Goal: Book appointment/travel/reservation

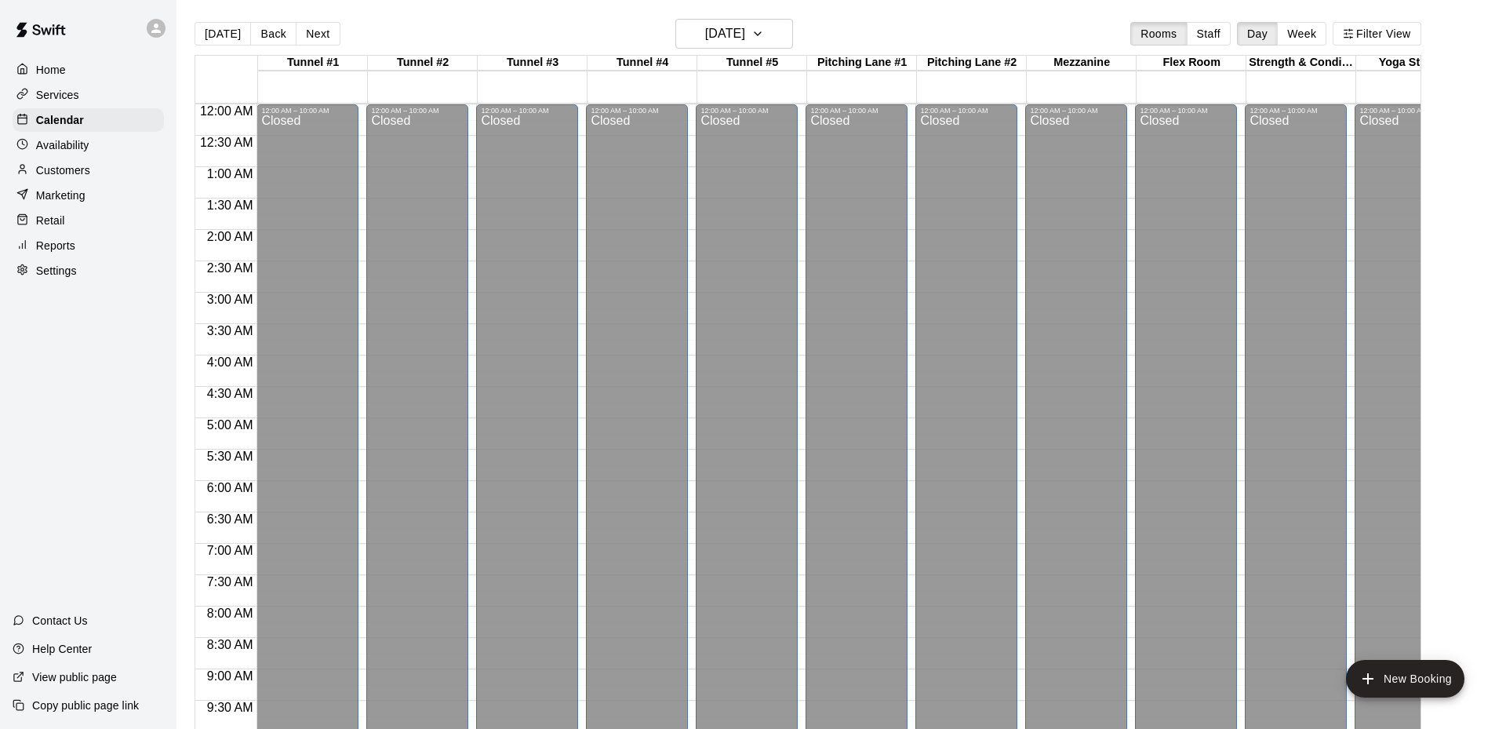
scroll to position [563, 0]
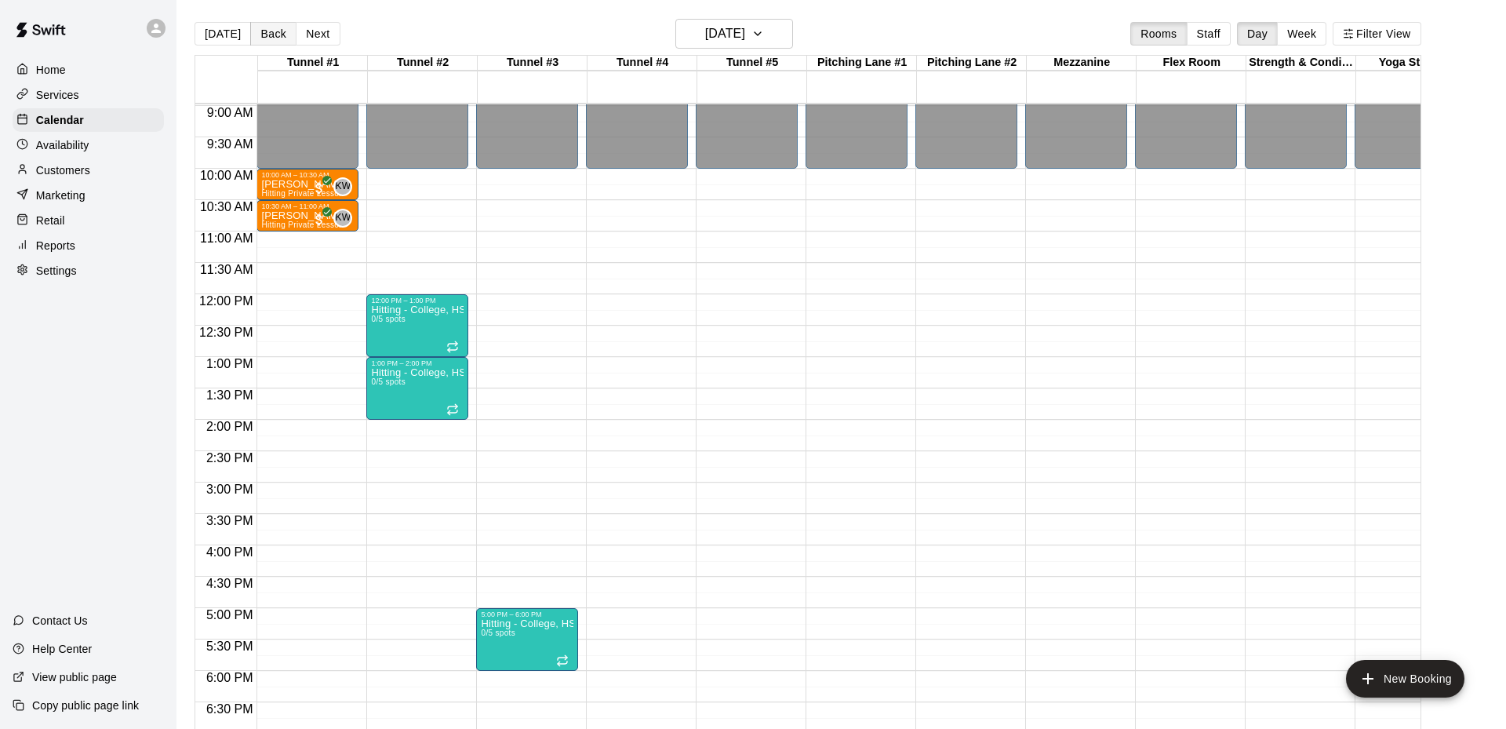
click at [263, 35] on button "Back" at bounding box center [273, 34] width 46 height 24
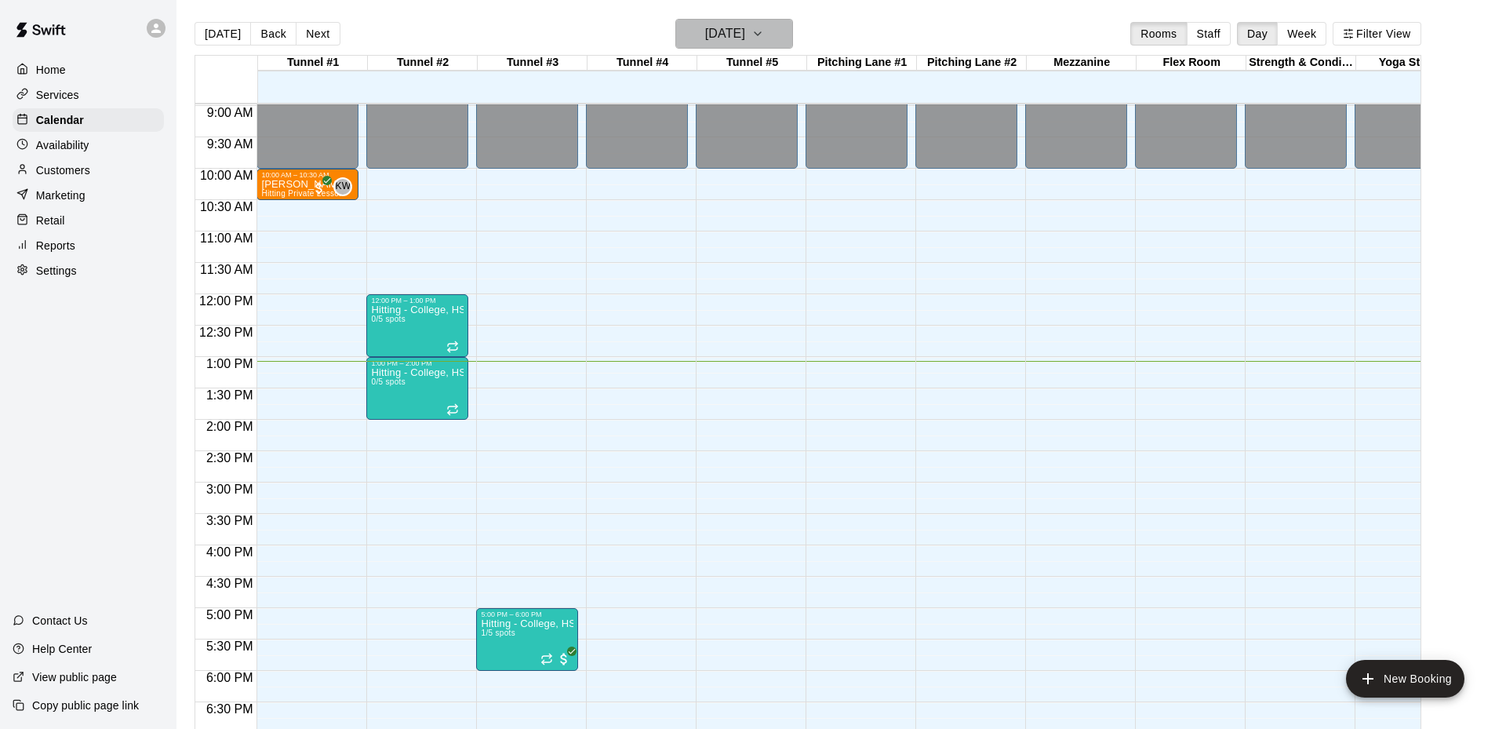
click at [764, 35] on icon "button" at bounding box center [757, 33] width 13 height 19
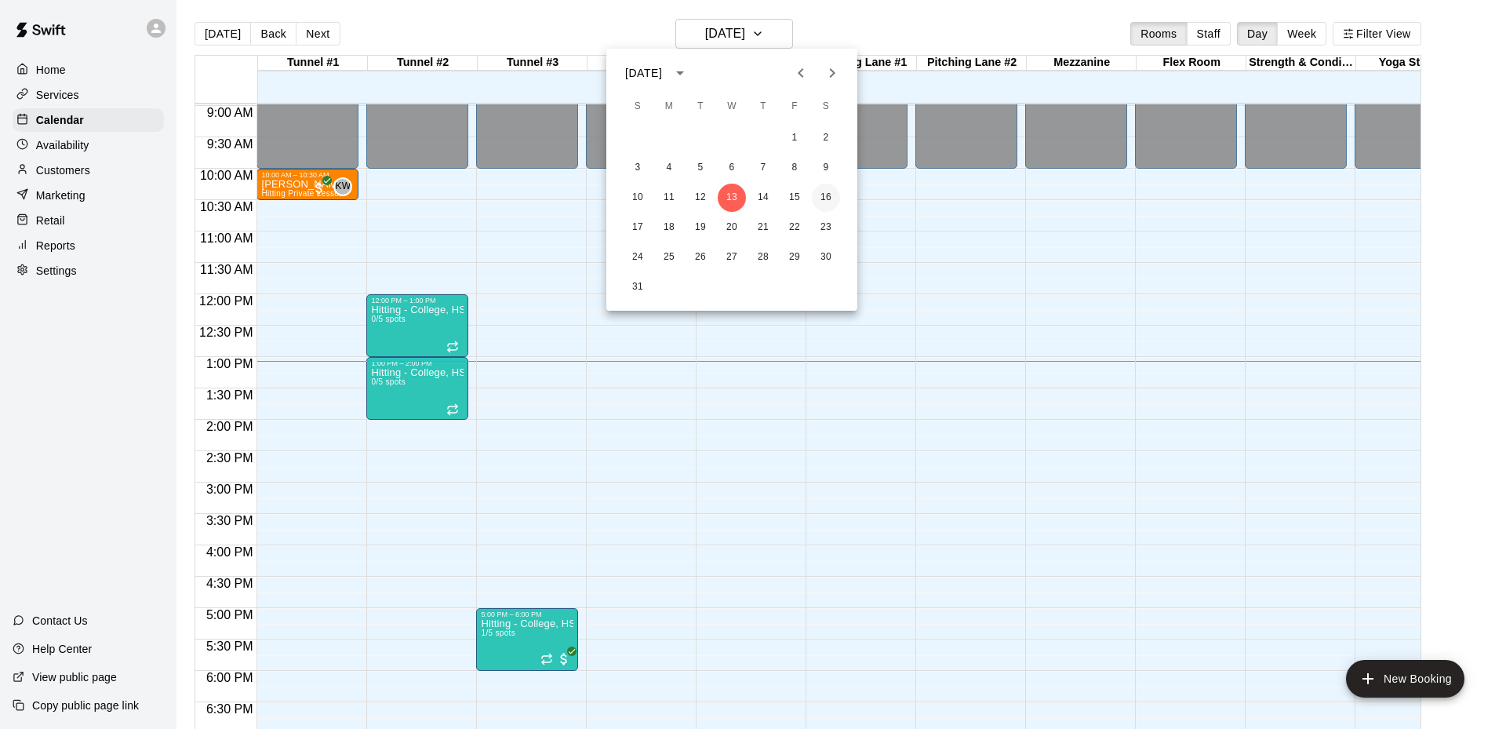
click at [826, 197] on button "16" at bounding box center [826, 198] width 28 height 28
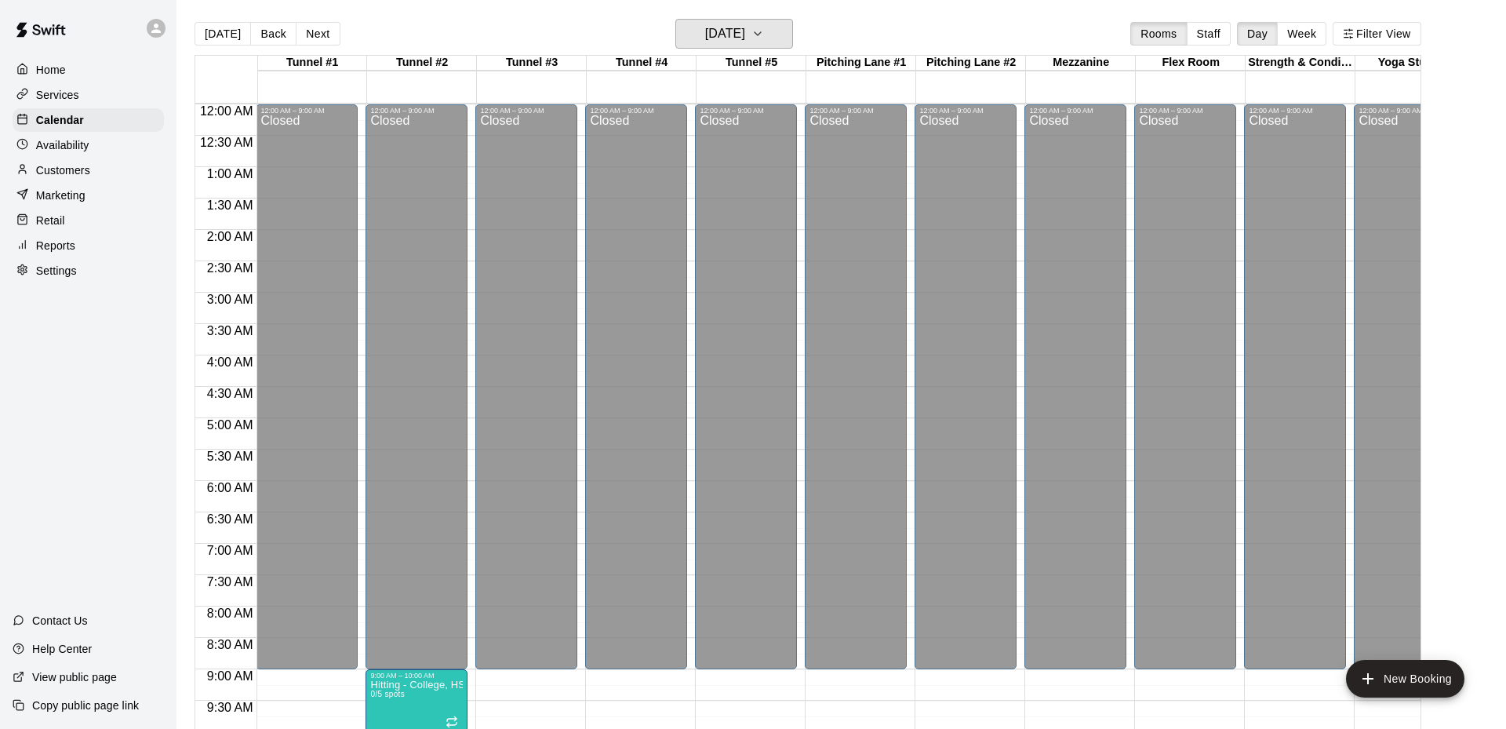
scroll to position [0, 1]
click at [764, 30] on icon "button" at bounding box center [757, 33] width 13 height 19
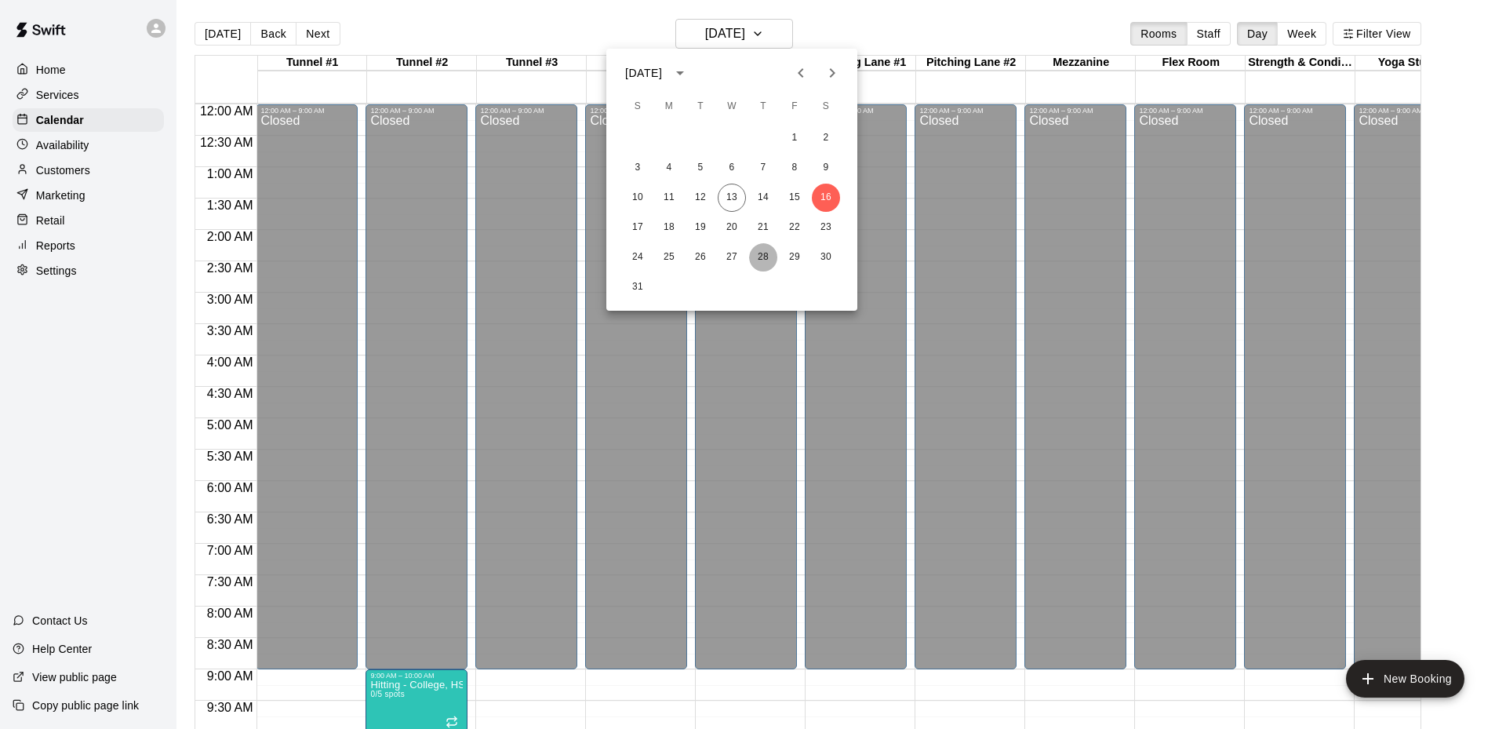
click at [762, 256] on button "28" at bounding box center [763, 257] width 28 height 28
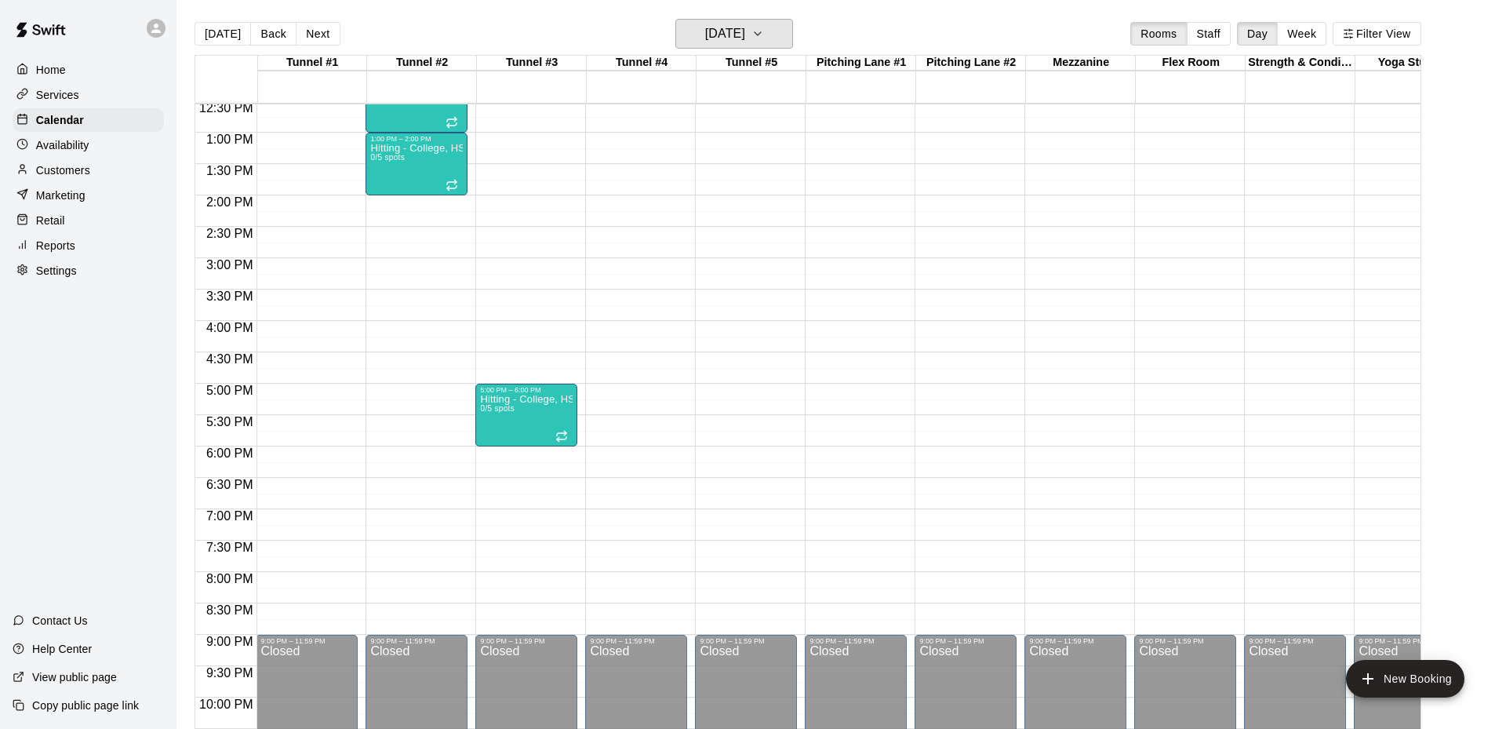
scroll to position [0, 0]
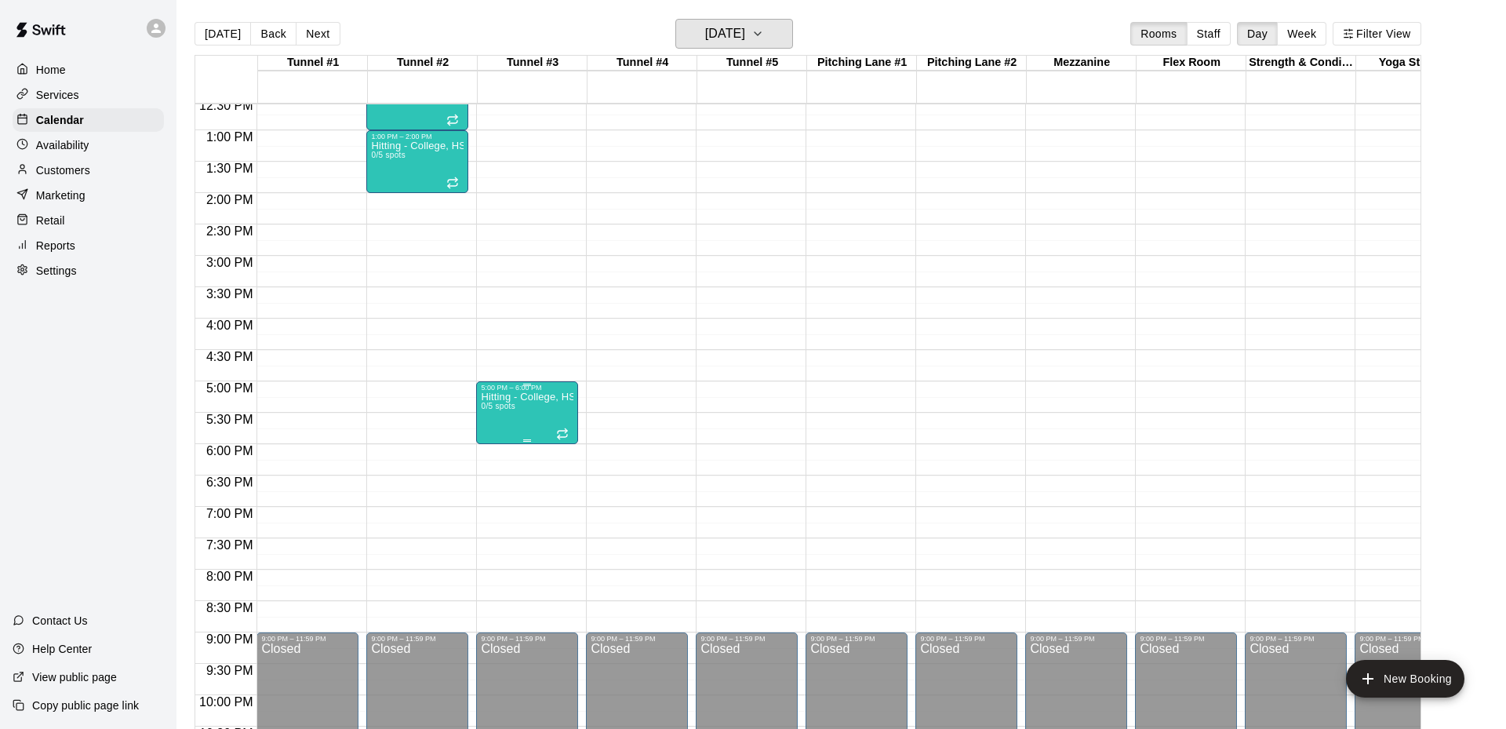
click at [731, 34] on button "[DATE]" at bounding box center [734, 34] width 118 height 30
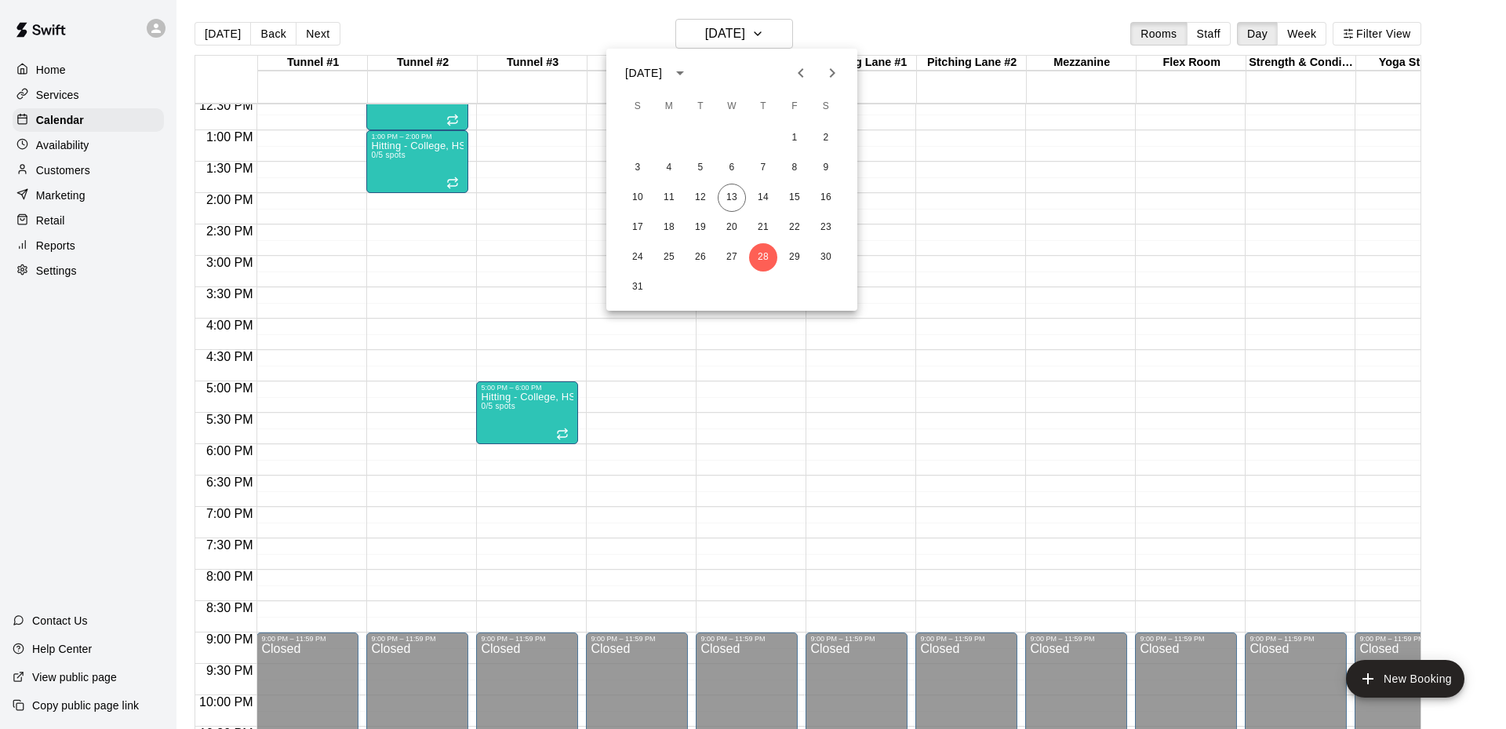
click at [813, 406] on div at bounding box center [753, 364] width 1506 height 729
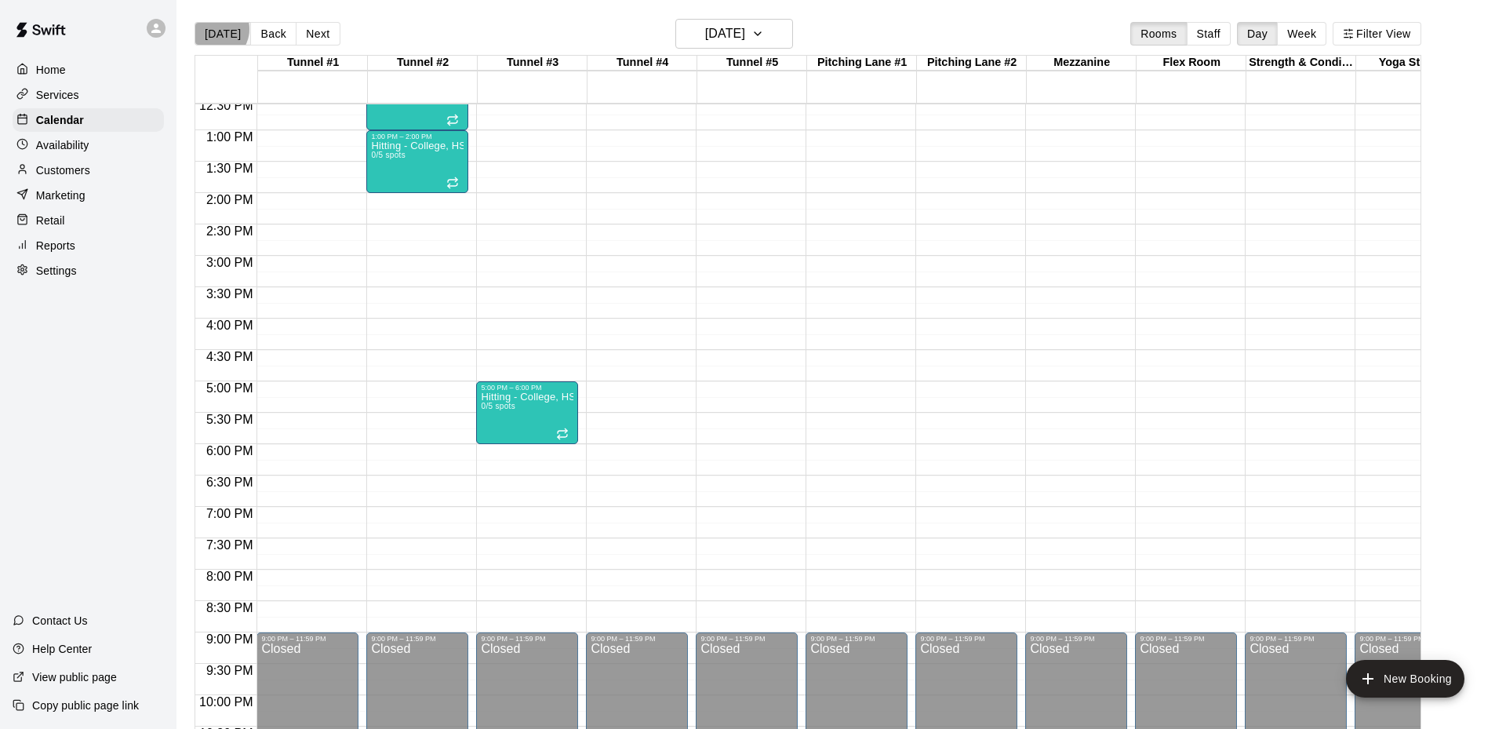
click at [213, 29] on button "[DATE]" at bounding box center [223, 34] width 56 height 24
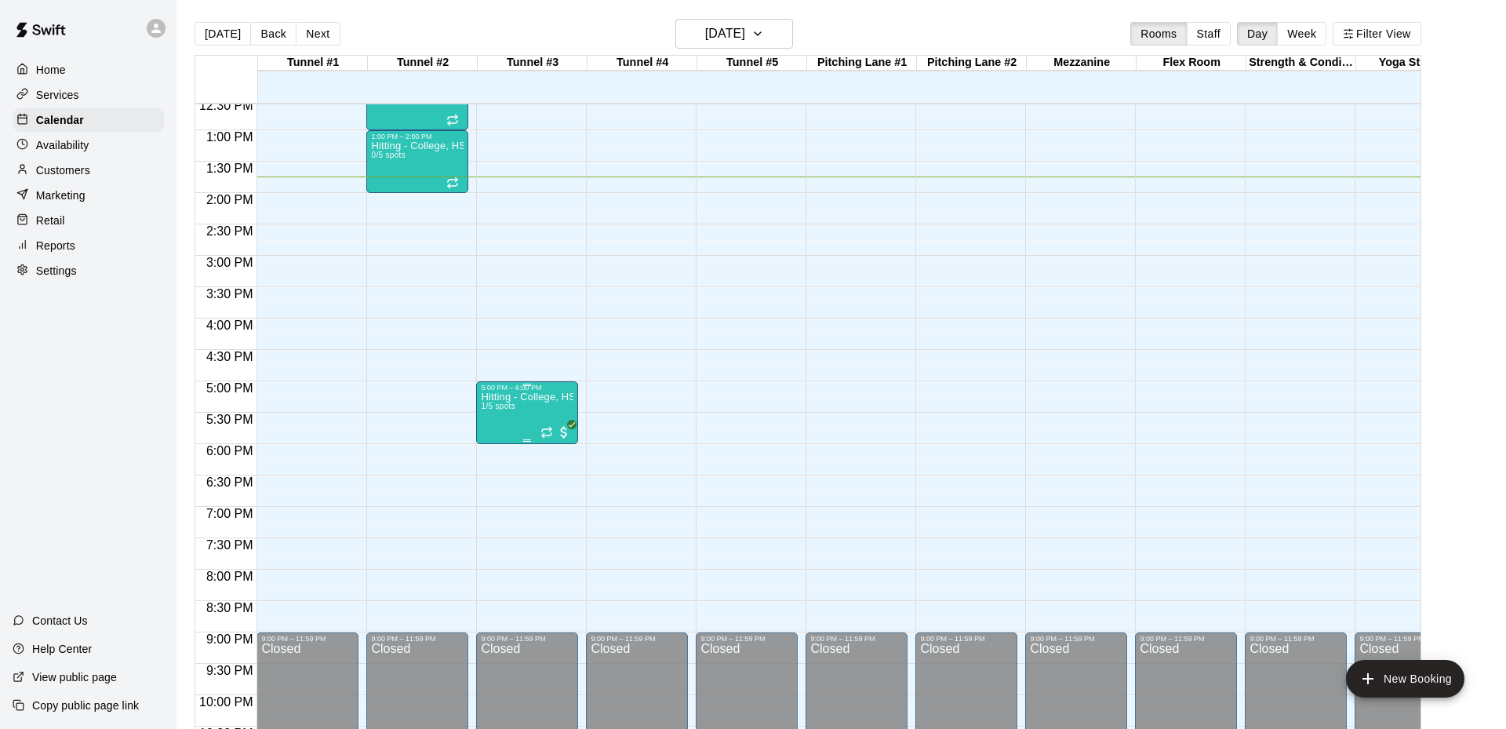
click at [500, 447] on img "edit" at bounding box center [498, 445] width 18 height 18
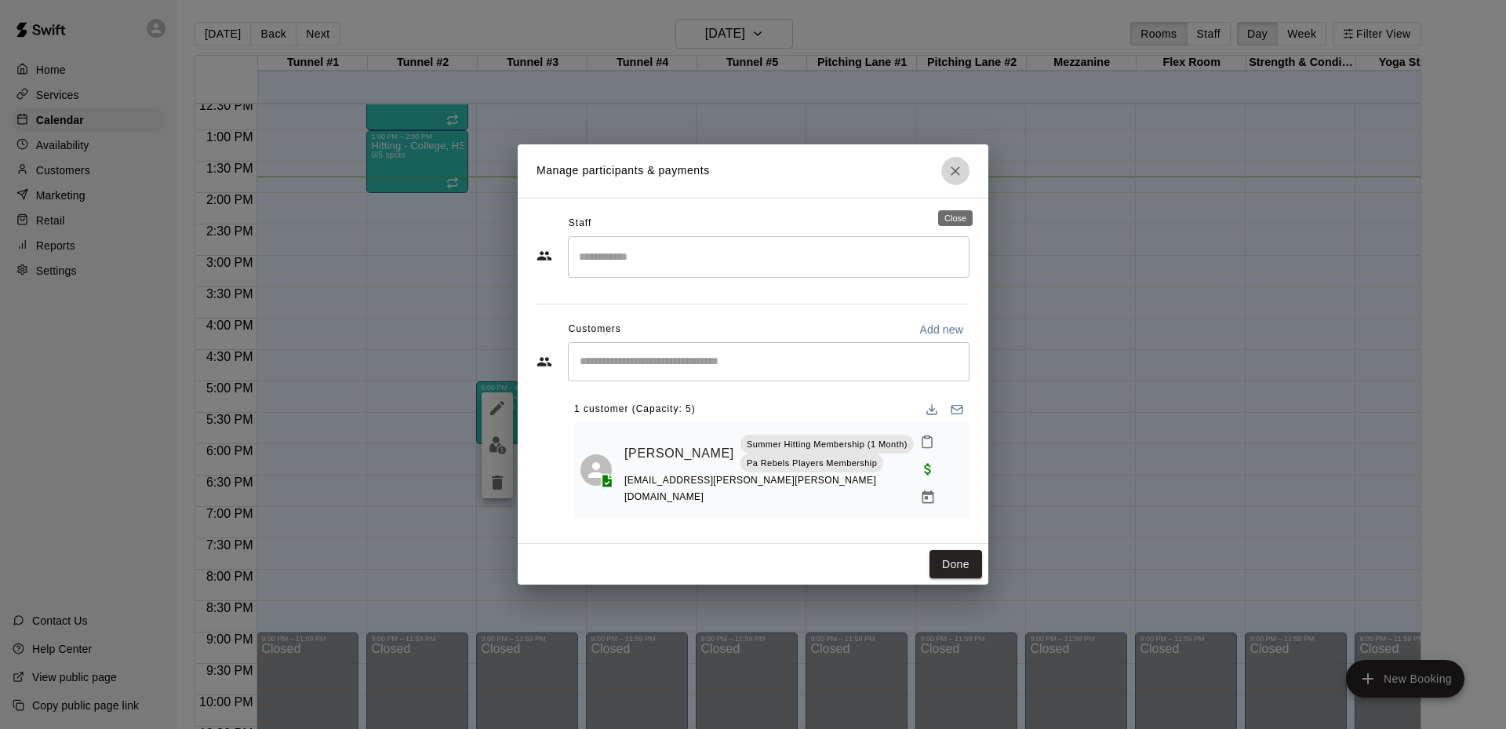
click at [956, 179] on icon "Close" at bounding box center [956, 171] width 16 height 16
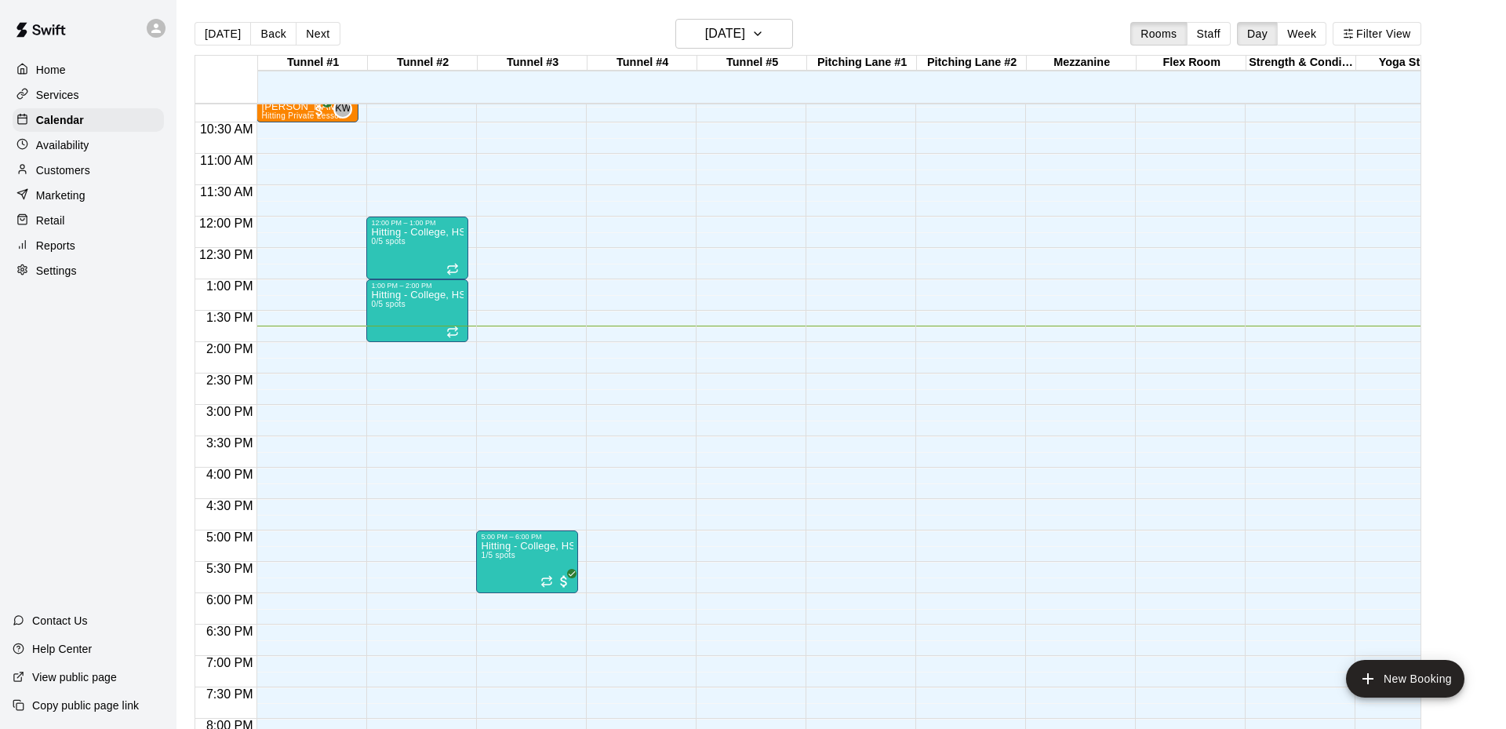
scroll to position [476, 0]
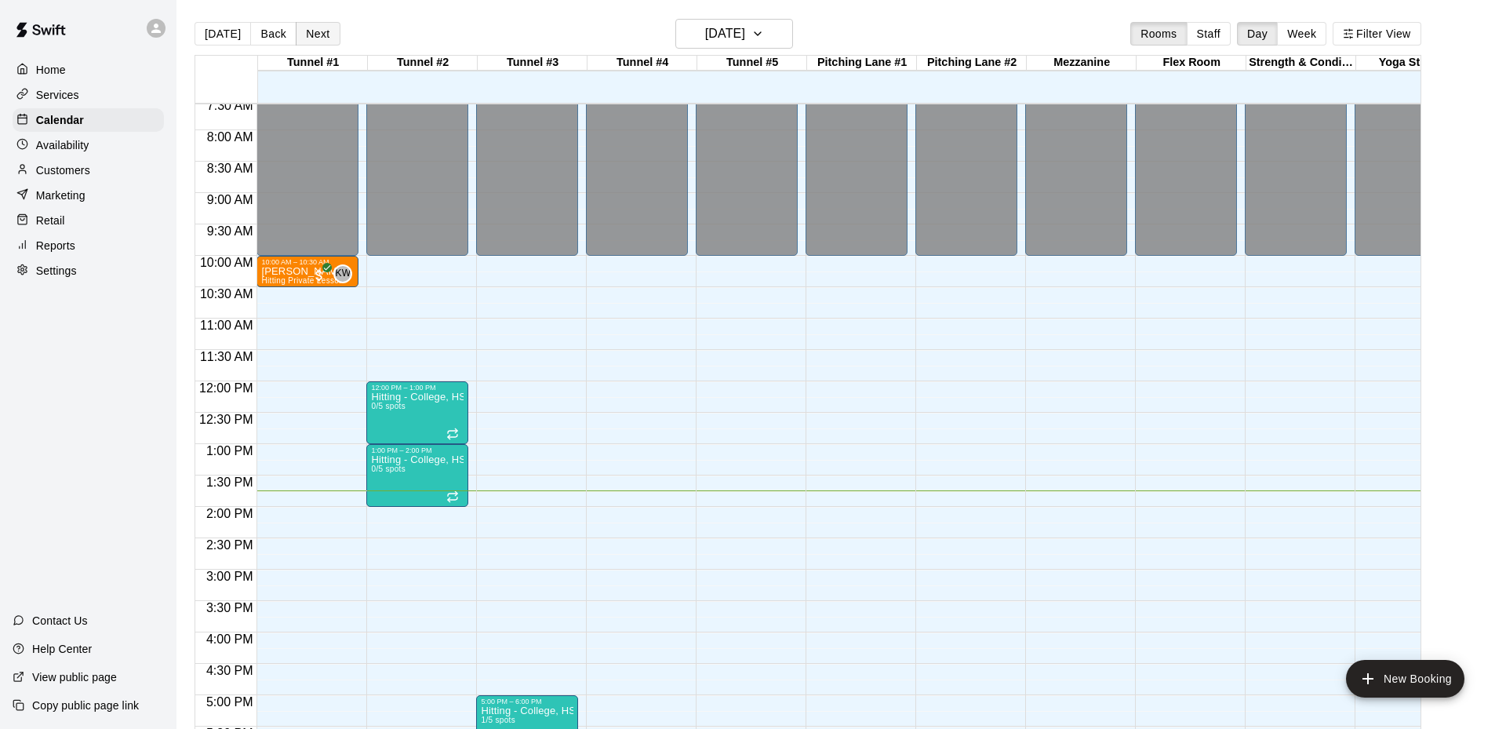
click at [306, 34] on button "Next" at bounding box center [318, 34] width 44 height 24
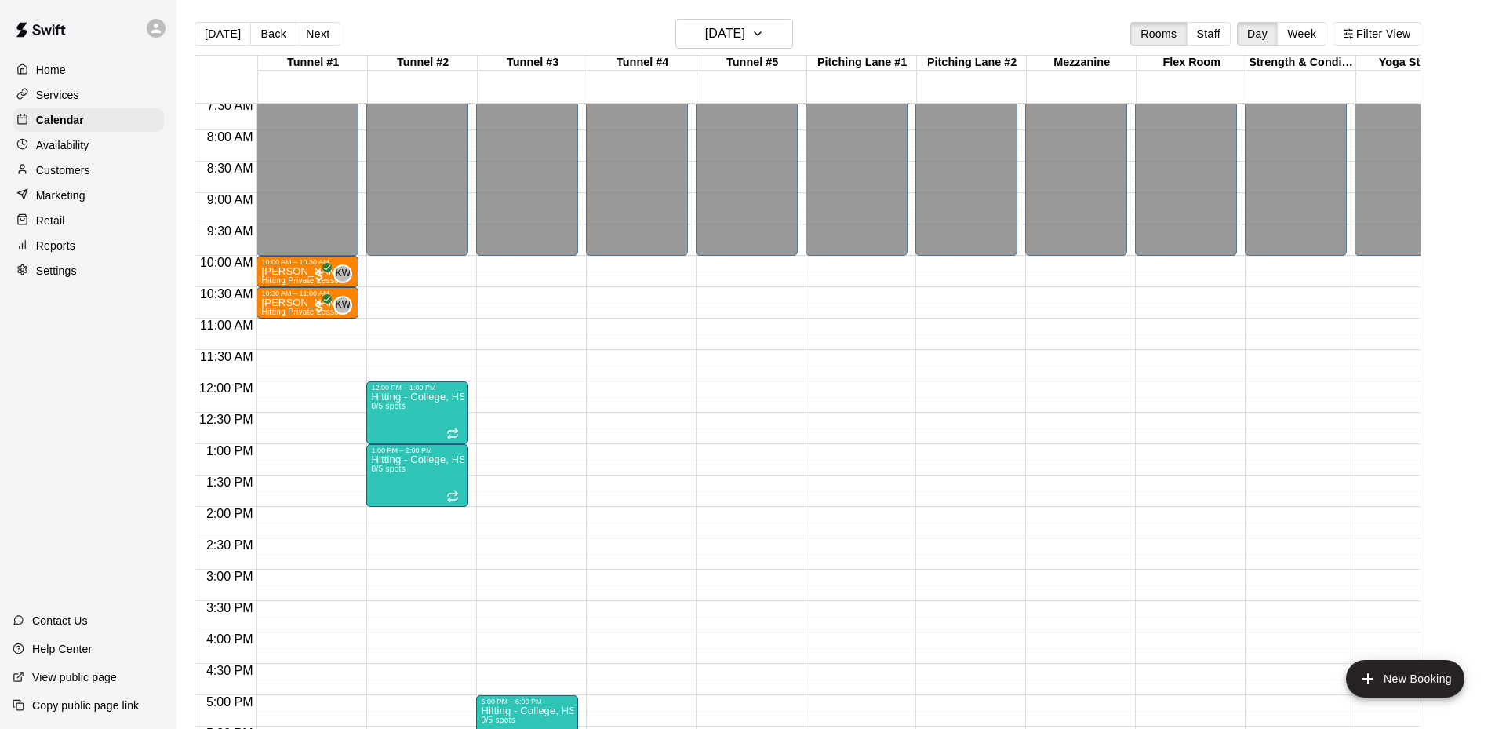
click at [503, 26] on div "[DATE] Back [DATE][DATE] Rooms Staff Day Week Filter View" at bounding box center [808, 37] width 1227 height 36
click at [56, 144] on p "Availability" at bounding box center [62, 145] width 53 height 16
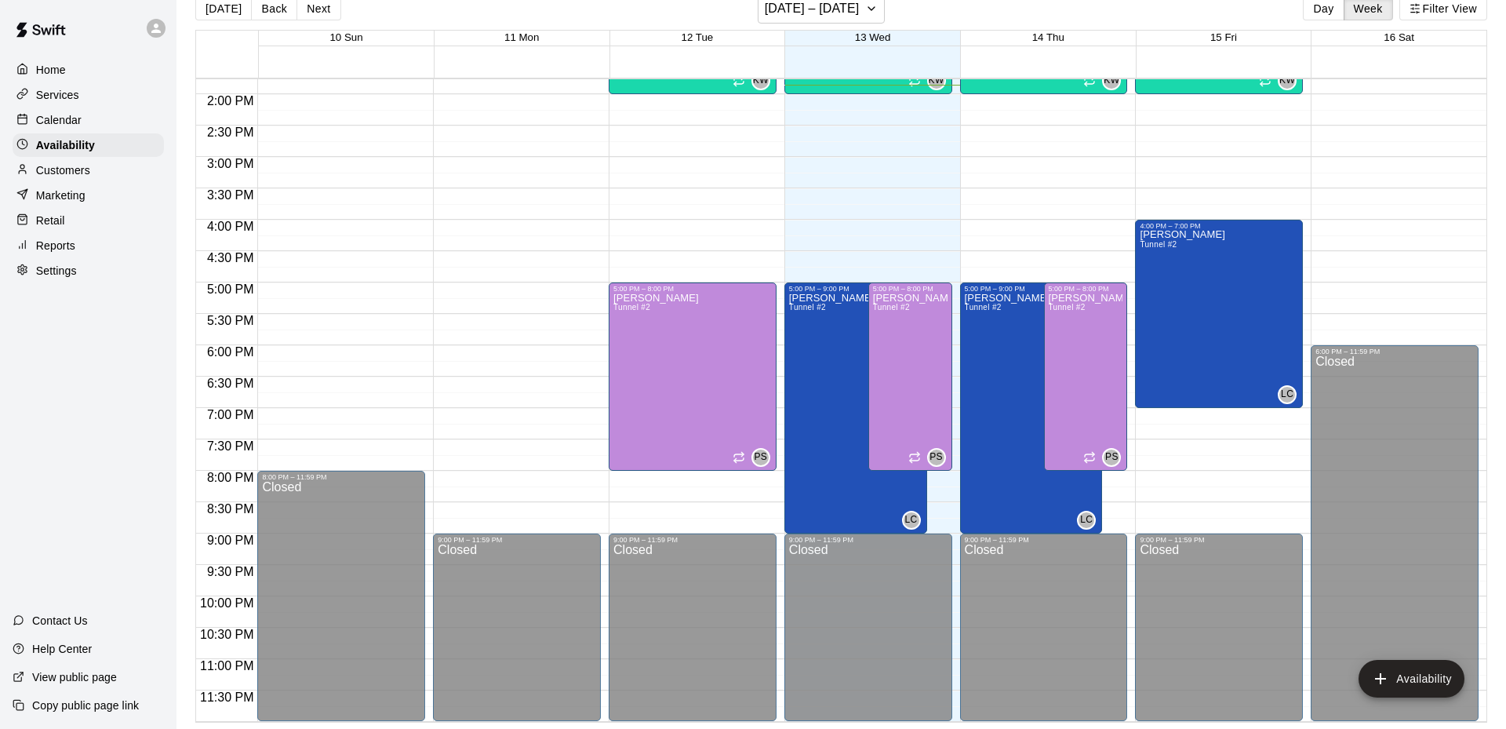
scroll to position [864, 0]
click at [67, 117] on p "Calendar" at bounding box center [58, 120] width 45 height 16
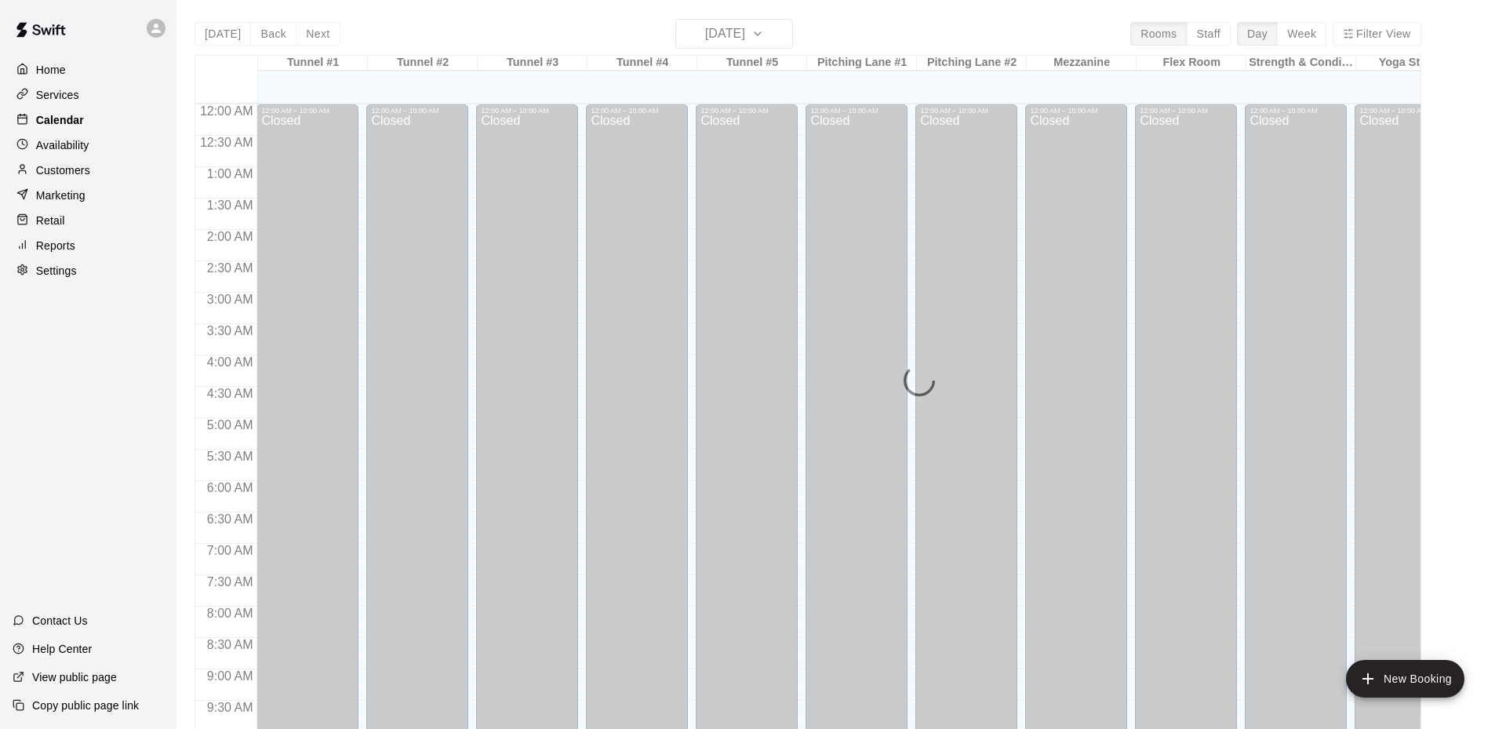
scroll to position [817, 0]
